Goal: Navigation & Orientation: Find specific page/section

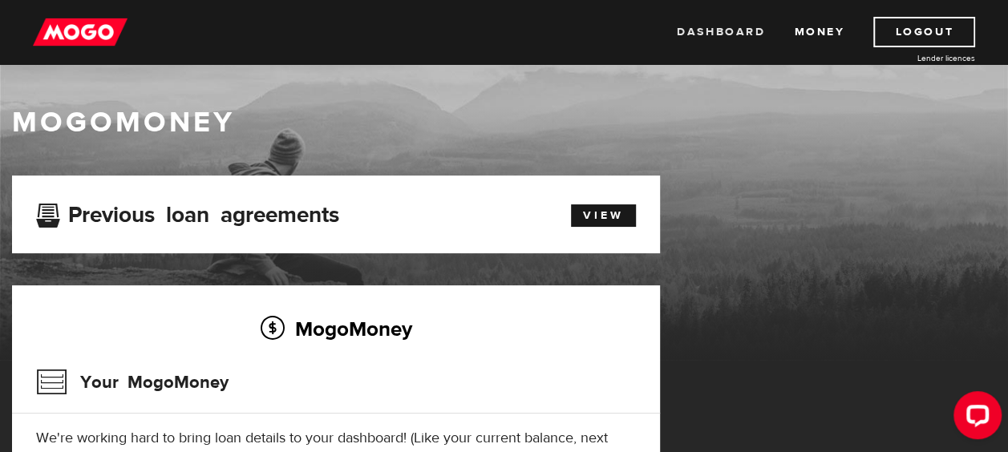
click at [736, 27] on link "Dashboard" at bounding box center [721, 32] width 88 height 30
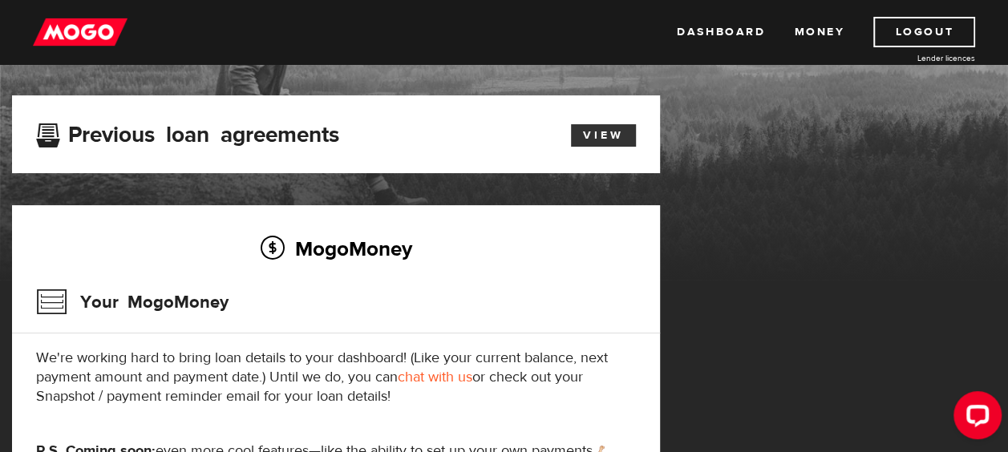
click at [597, 135] on link "View" at bounding box center [603, 135] width 65 height 22
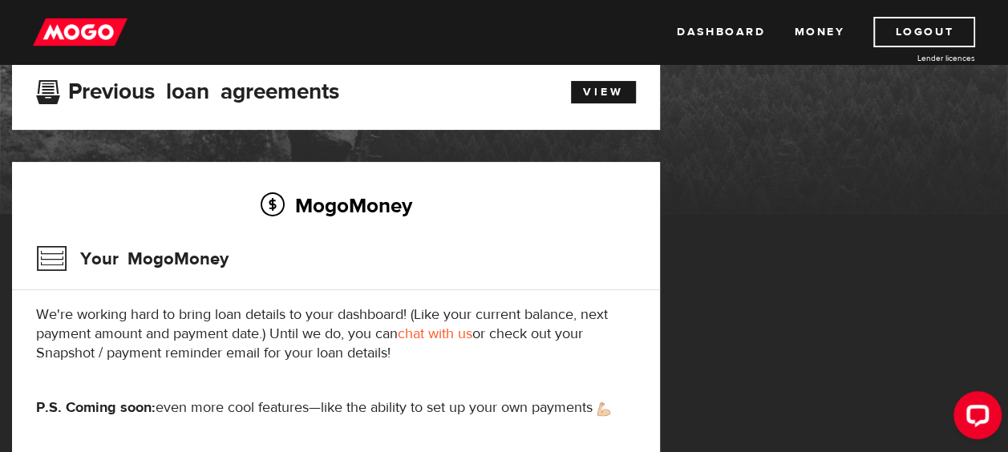
scroll to position [160, 0]
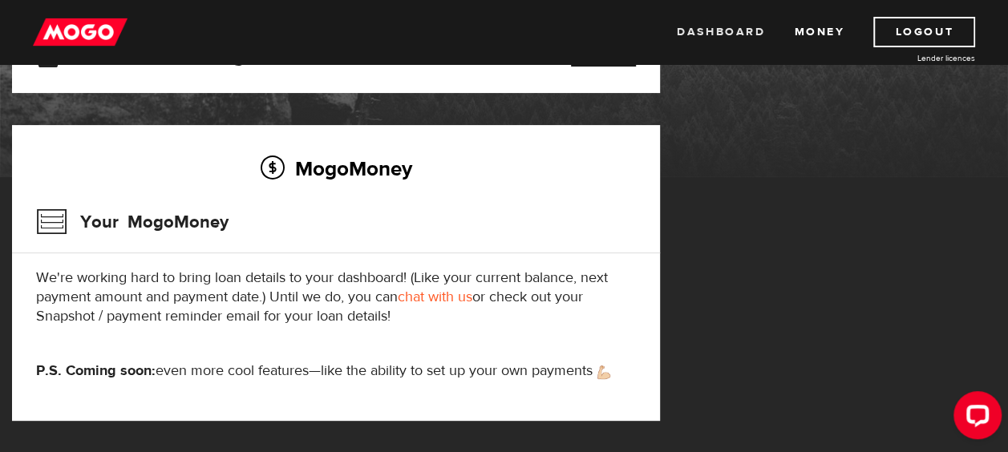
click at [702, 26] on link "Dashboard" at bounding box center [721, 32] width 88 height 30
